Goal: Task Accomplishment & Management: Use online tool/utility

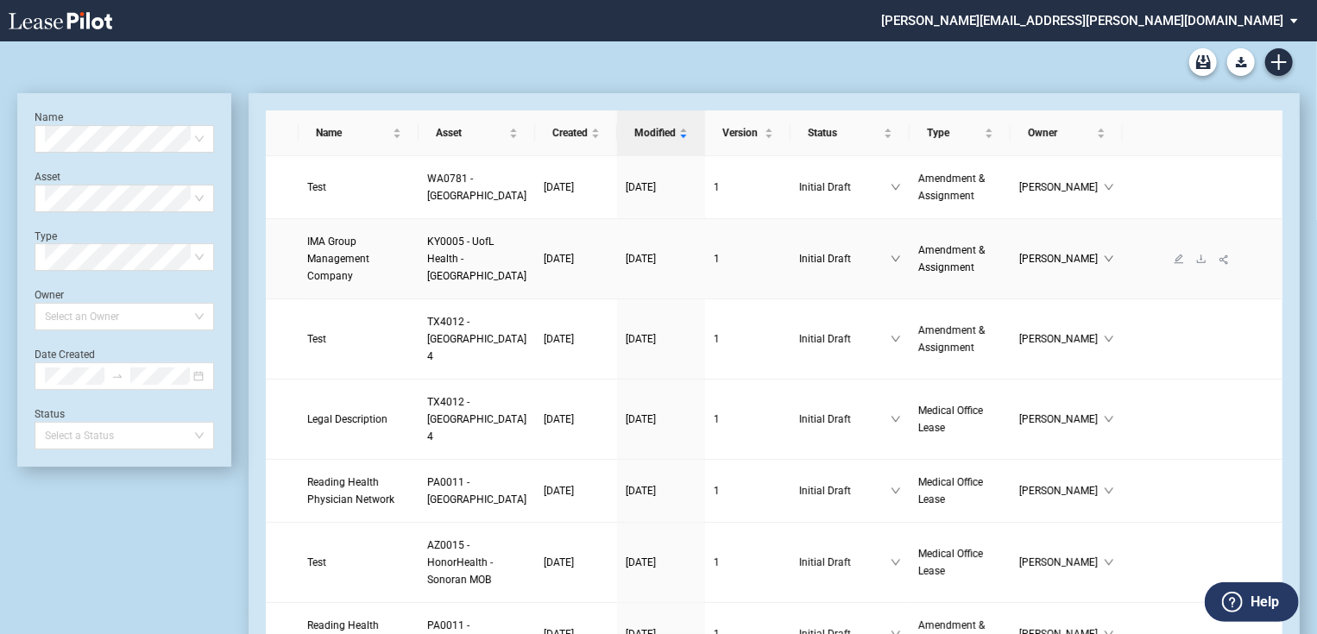
click at [353, 277] on span "IMA Group Management Company" at bounding box center [338, 259] width 62 height 47
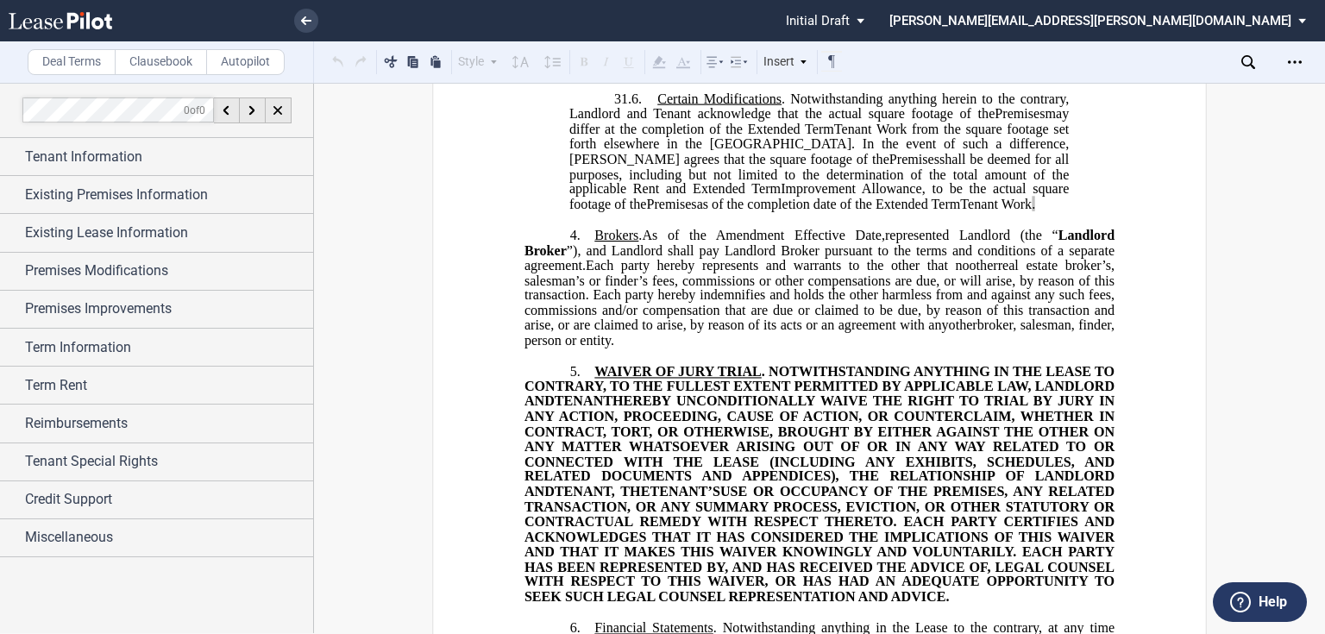
scroll to position [2140, 0]
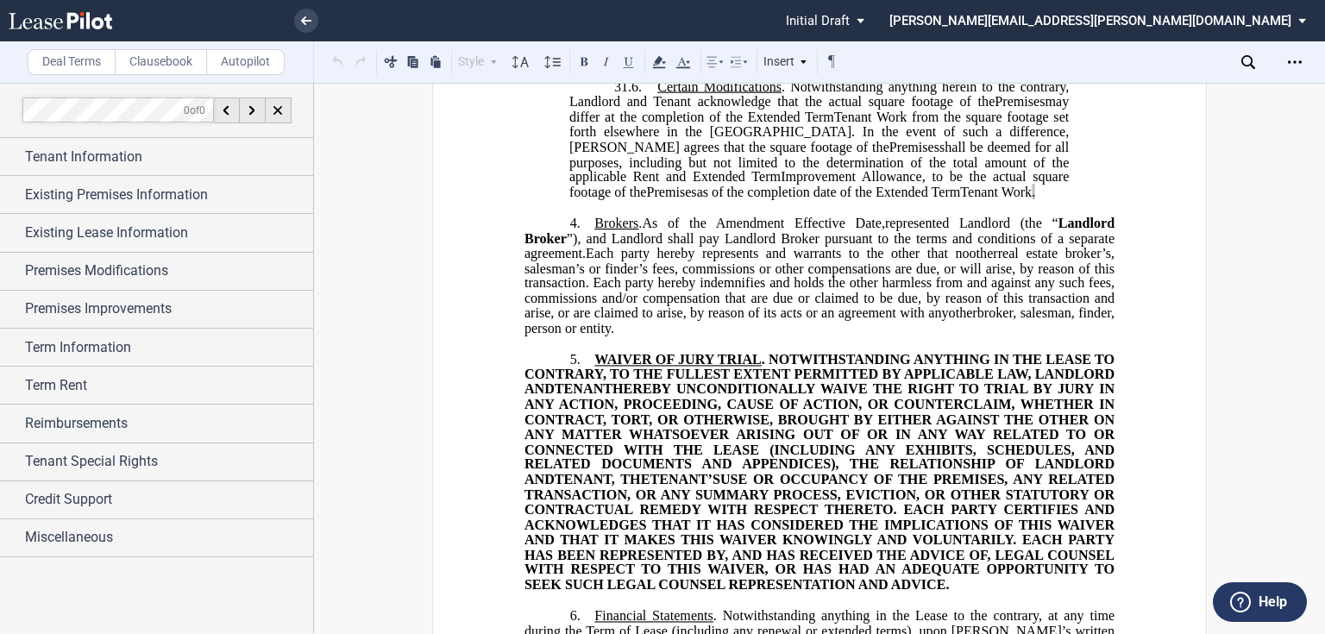
click at [868, 231] on span "Amendment Effective Date," at bounding box center [800, 224] width 169 height 16
click at [953, 200] on p "31.6 . Certain Modifications . Notwithstanding anything herein to the contrary,…" at bounding box center [819, 140] width 500 height 120
click at [960, 200] on span "Tenant Work" at bounding box center [996, 193] width 72 height 16
click at [1032, 200] on span "﻿." at bounding box center [1033, 193] width 3 height 16
click at [953, 200] on p "31.6 . Certain Modifications . Notwithstanding anything herein to the contrary,…" at bounding box center [819, 140] width 500 height 120
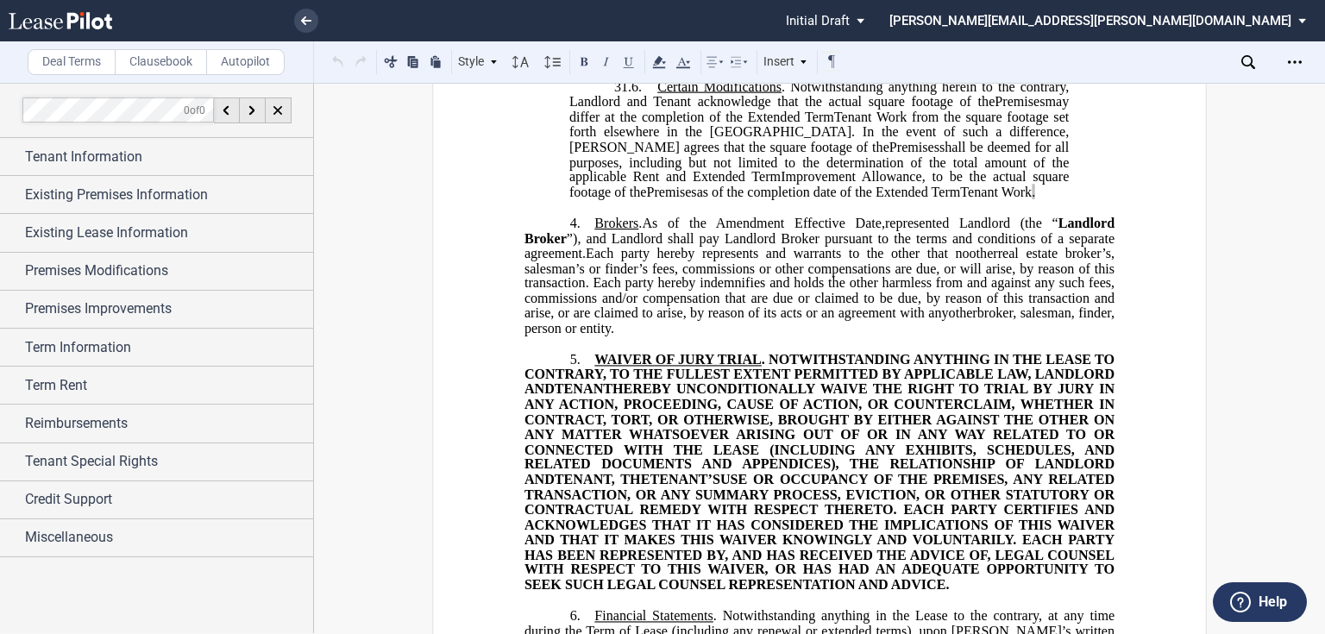
click at [960, 200] on span "Tenant Work" at bounding box center [996, 193] width 72 height 16
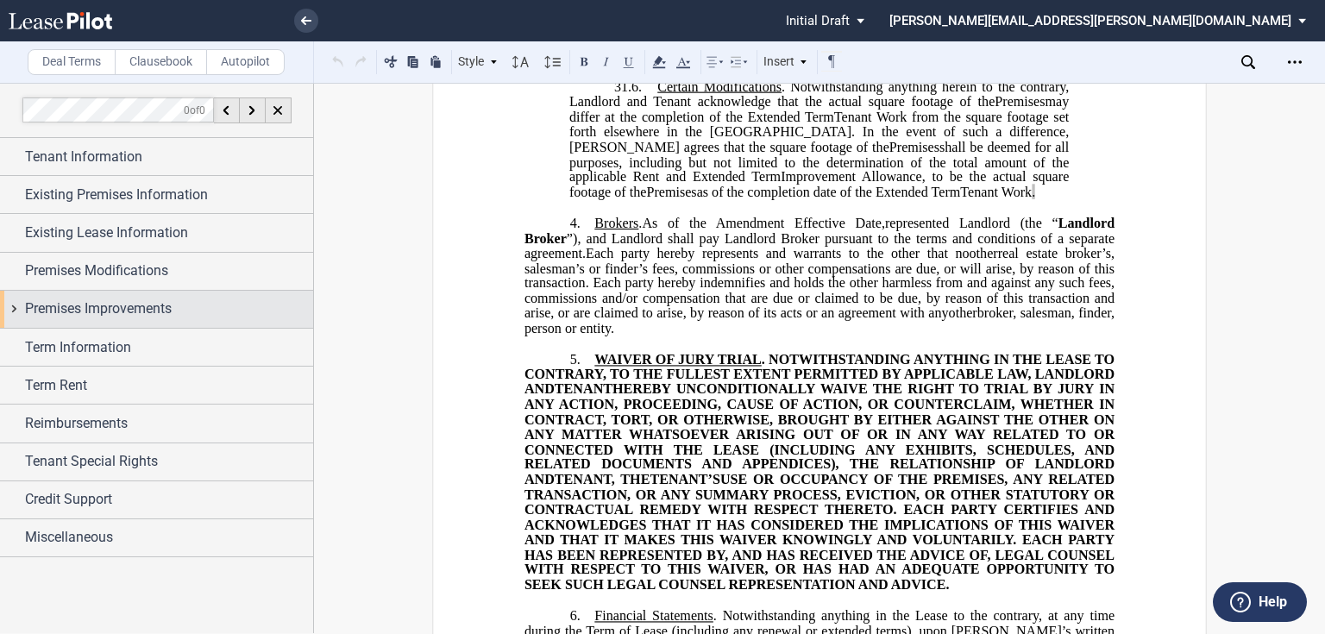
click at [225, 311] on div "Premises Improvements" at bounding box center [169, 309] width 288 height 21
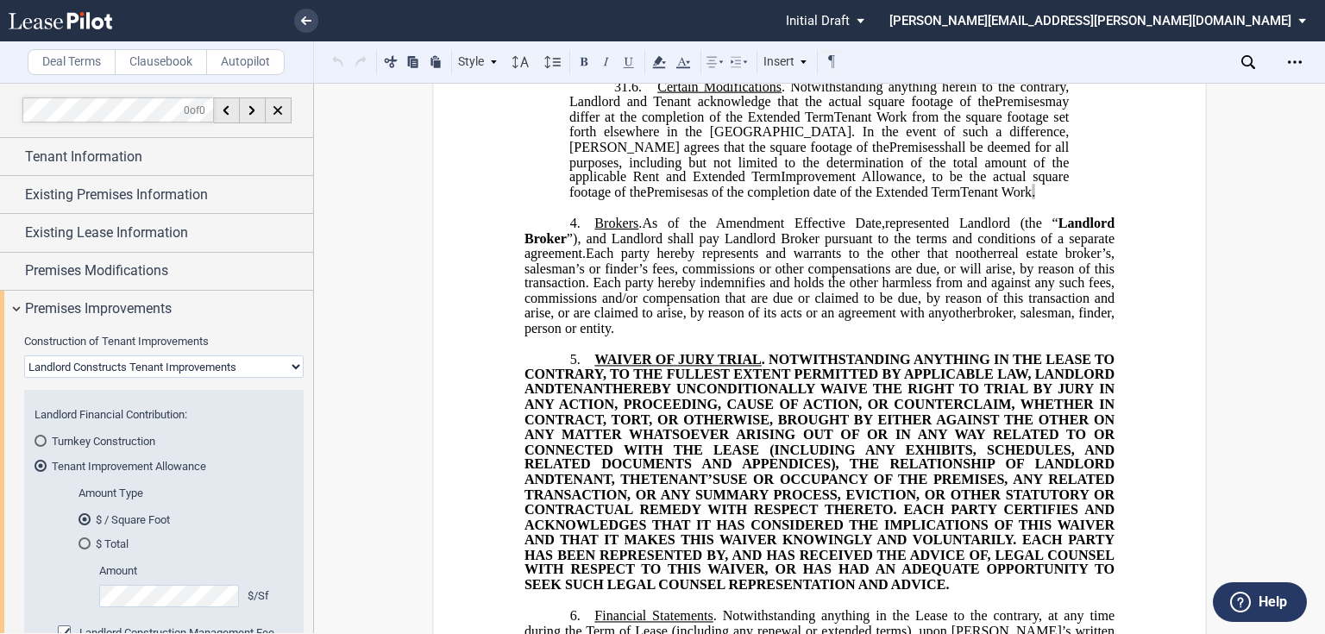
click at [183, 360] on select "Landlord Constructs Tenant Improvements Tenant Constructs Tenant Improvements "…" at bounding box center [164, 366] width 280 height 22
click at [183, 364] on select "Landlord Constructs Tenant Improvements Tenant Constructs Tenant Improvements "…" at bounding box center [164, 366] width 280 height 22
click at [180, 367] on select "Landlord Constructs Tenant Improvements Tenant Constructs Tenant Improvements "…" at bounding box center [164, 366] width 280 height 22
click at [24, 355] on select "Landlord Constructs Tenant Improvements Tenant Constructs Tenant Improvements "…" at bounding box center [164, 366] width 280 height 22
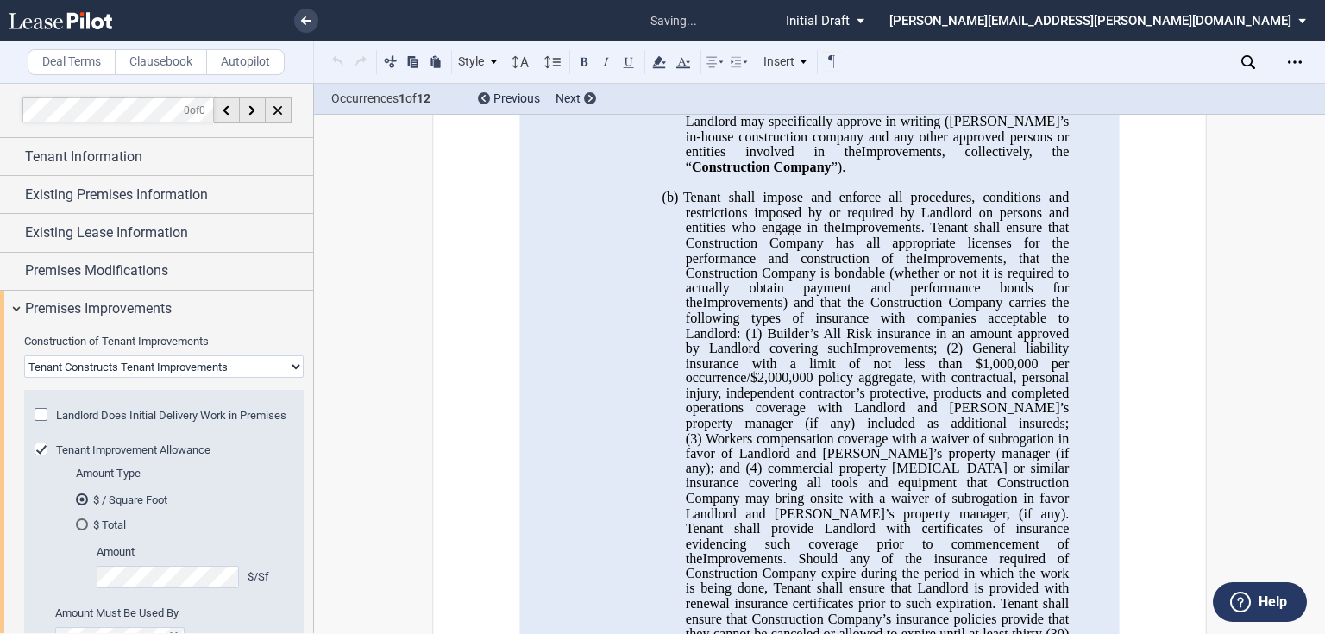
click at [252, 360] on select "Landlord Constructs Tenant Improvements Tenant Constructs Tenant Improvements "…" at bounding box center [164, 366] width 280 height 22
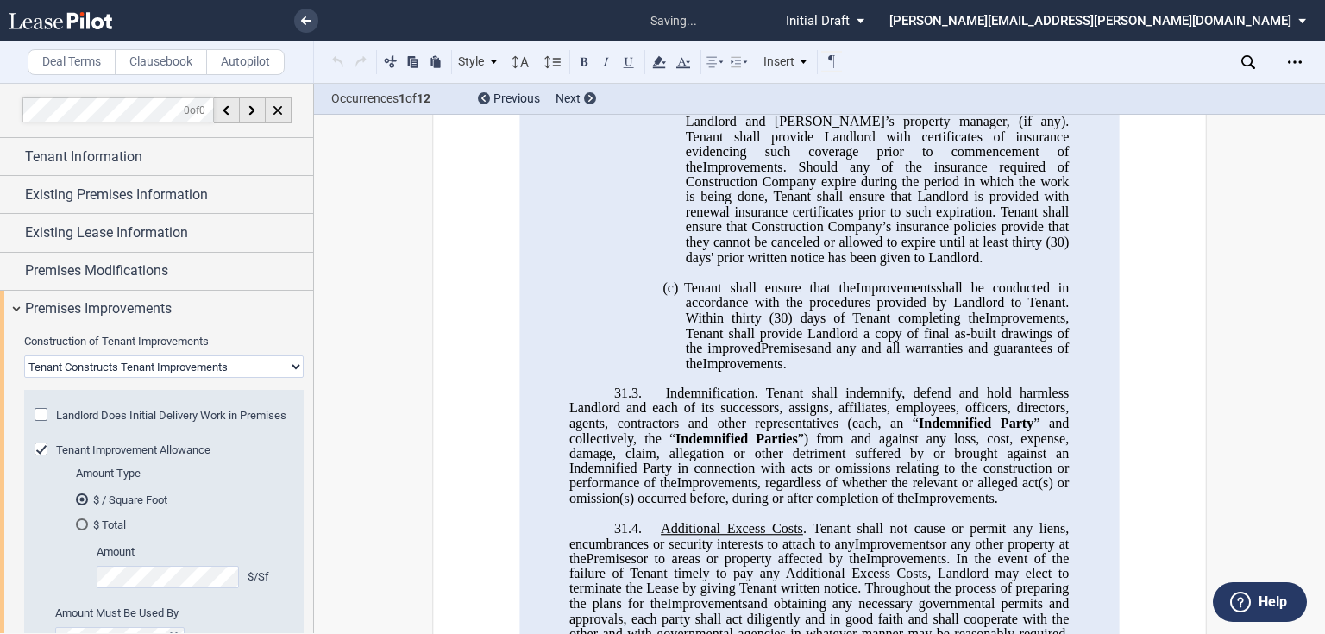
scroll to position [38, 0]
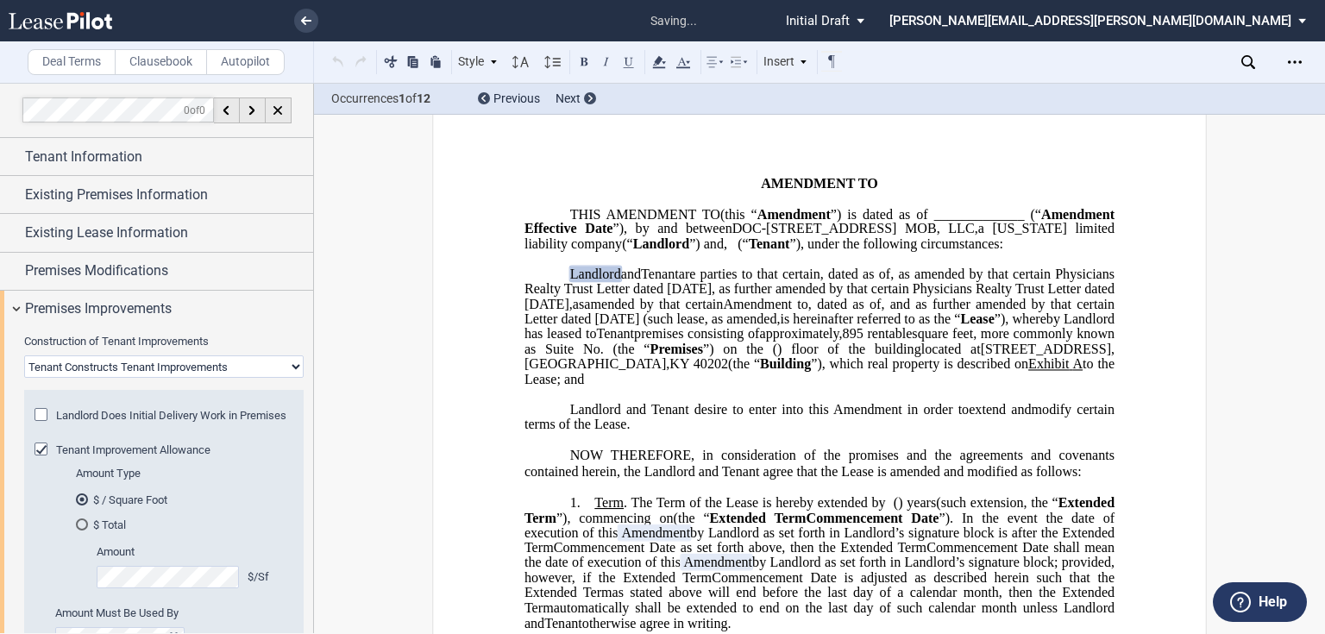
click at [260, 364] on select "Landlord Constructs Tenant Improvements Tenant Constructs Tenant Improvements "…" at bounding box center [164, 366] width 280 height 22
select select "landlord"
click at [24, 355] on select "Landlord Constructs Tenant Improvements Tenant Constructs Tenant Improvements "…" at bounding box center [164, 366] width 280 height 22
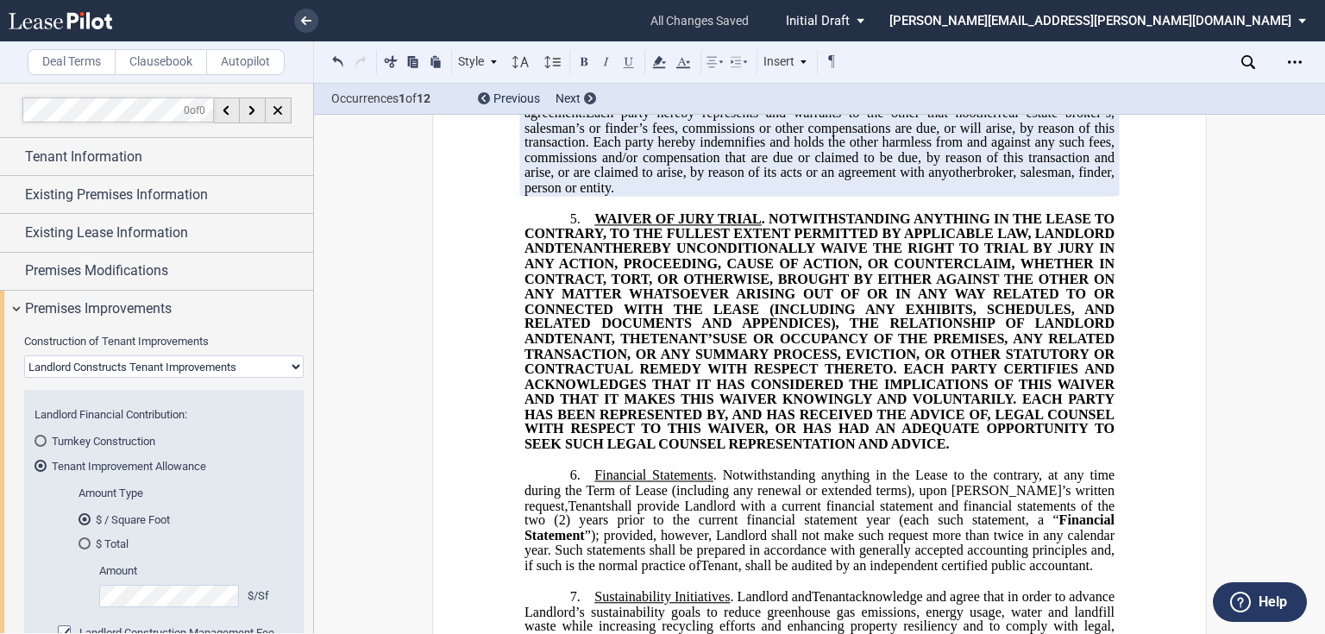
scroll to position [2178, 0]
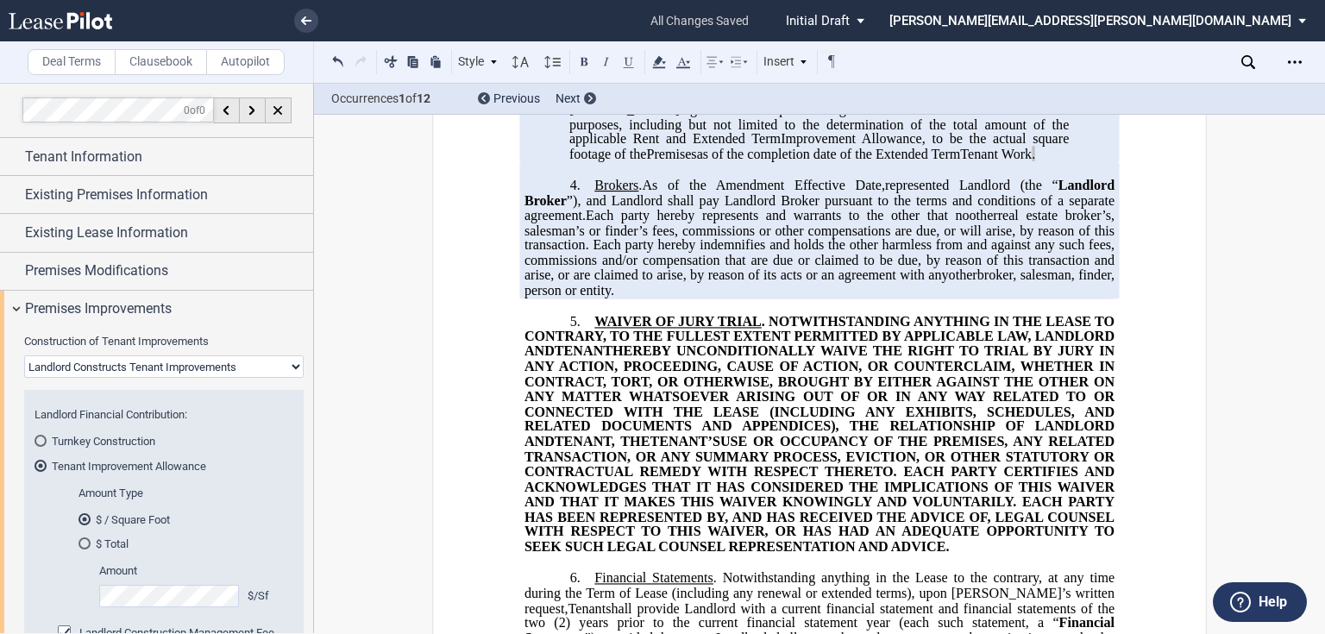
click at [829, 146] on span "shall be deemed for all purposes, including but not limited to the determinatio…" at bounding box center [820, 123] width 503 height 45
click at [1032, 162] on span "﻿." at bounding box center [1033, 155] width 3 height 16
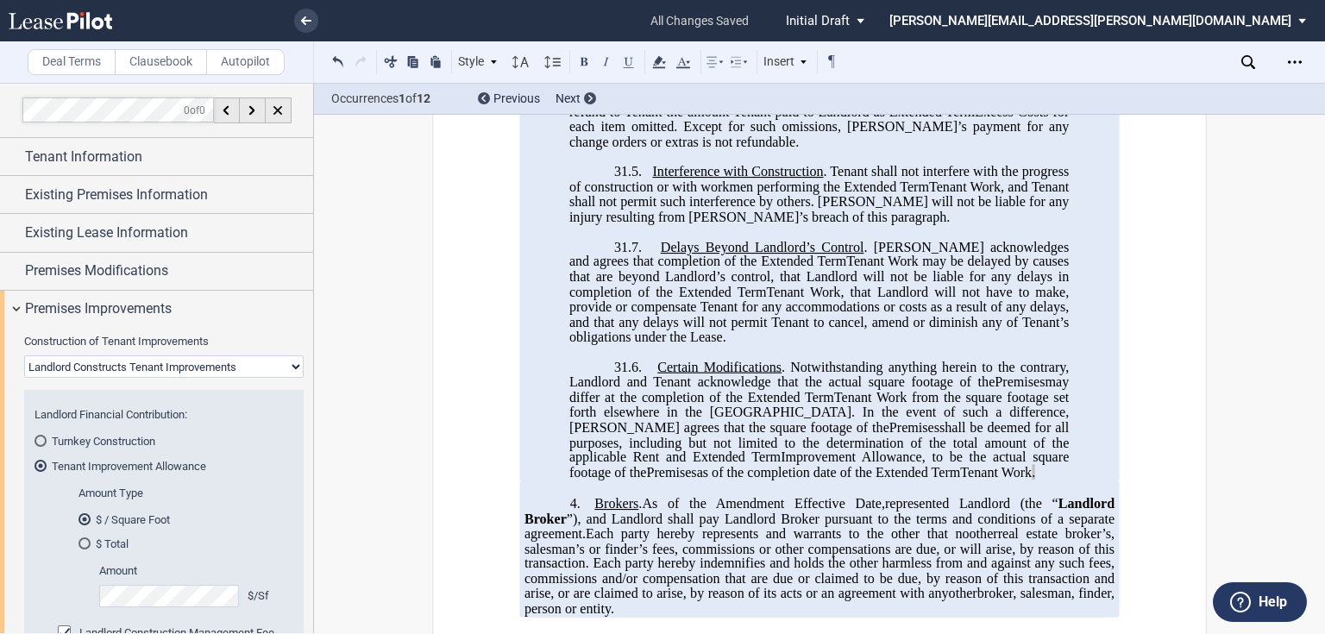
scroll to position [1902, 0]
